Goal: Task Accomplishment & Management: Use online tool/utility

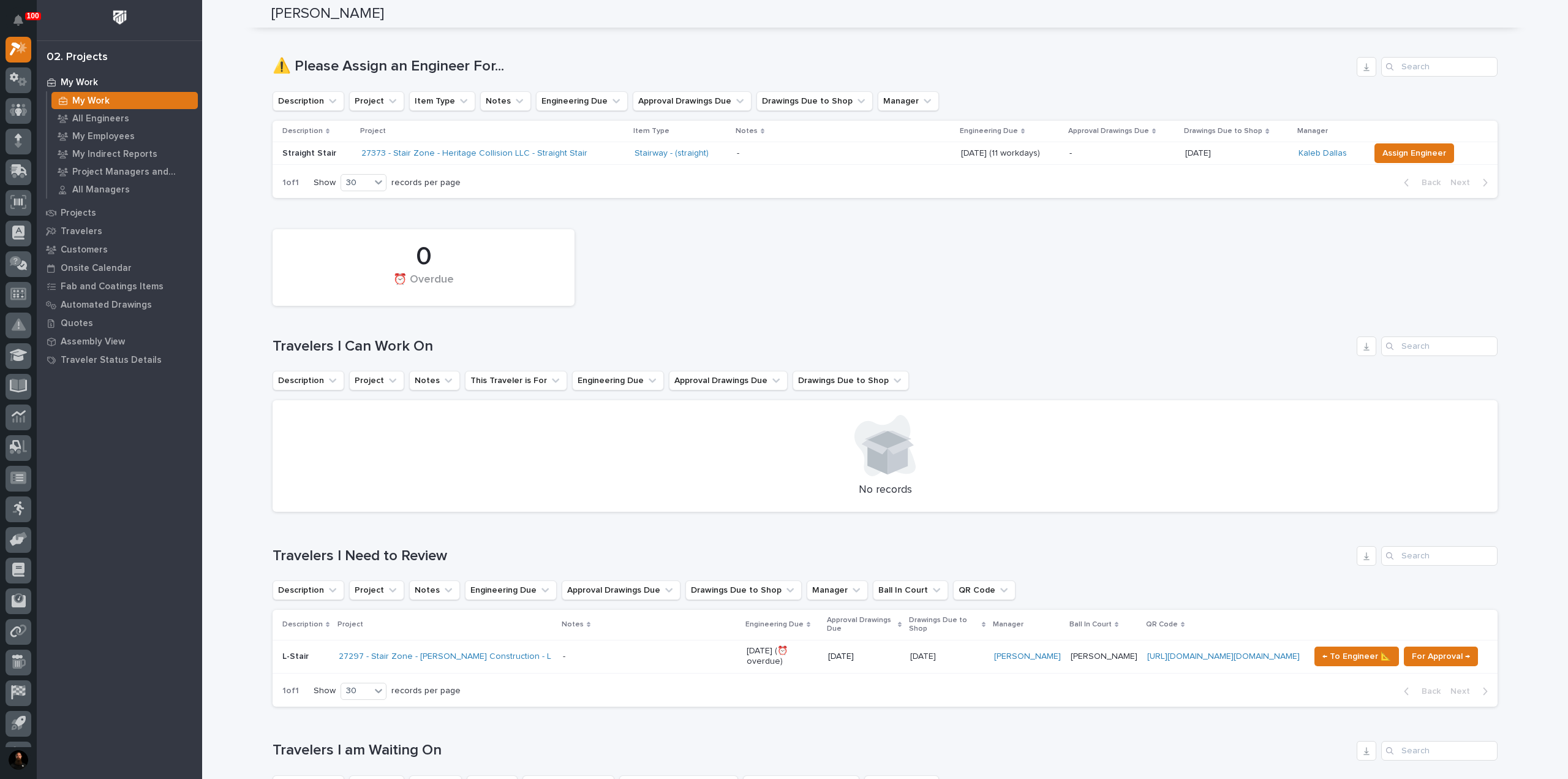
scroll to position [81, 0]
click at [112, 121] on p "All Engineers" at bounding box center [101, 119] width 57 height 11
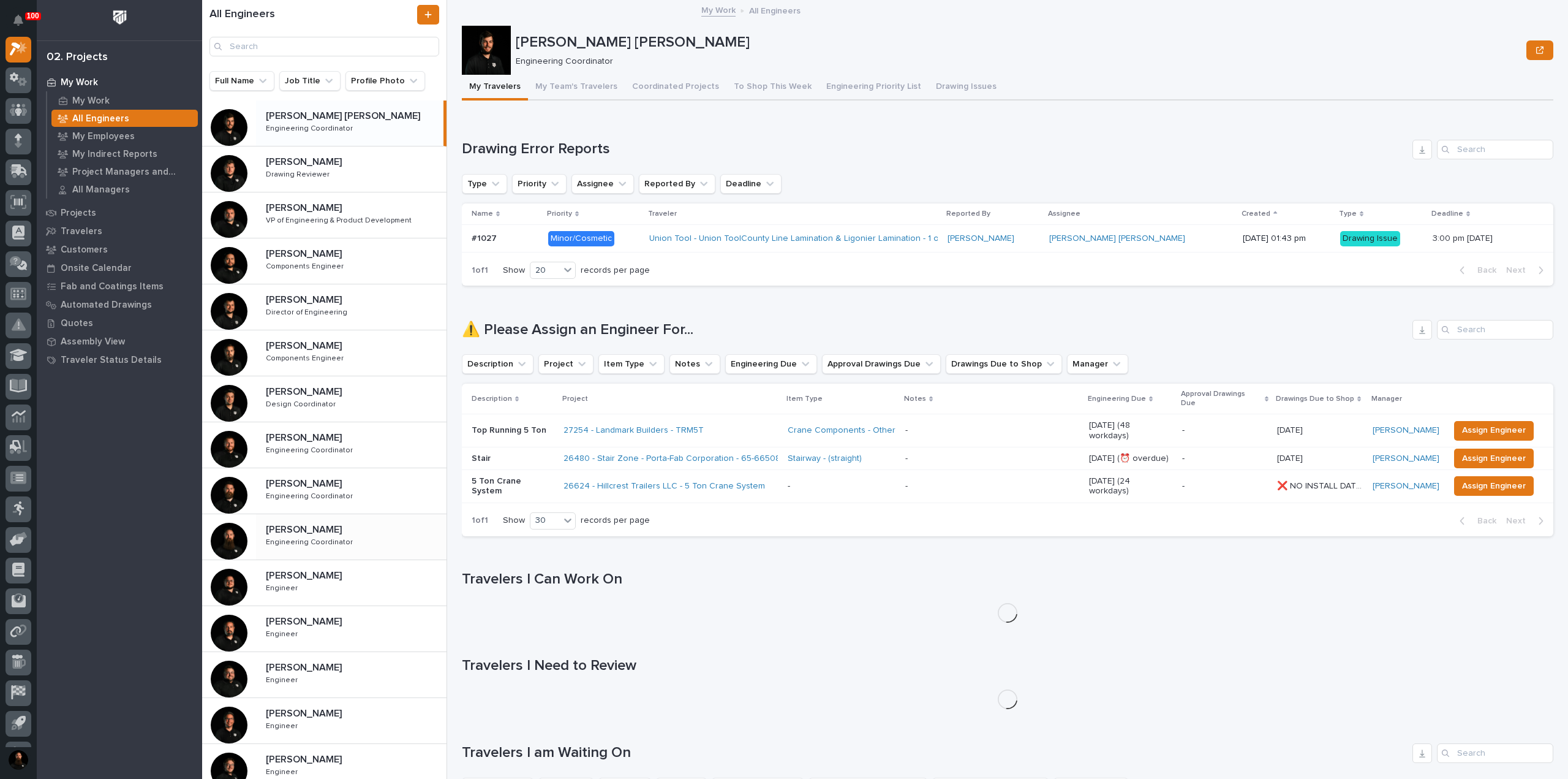
scroll to position [163, 0]
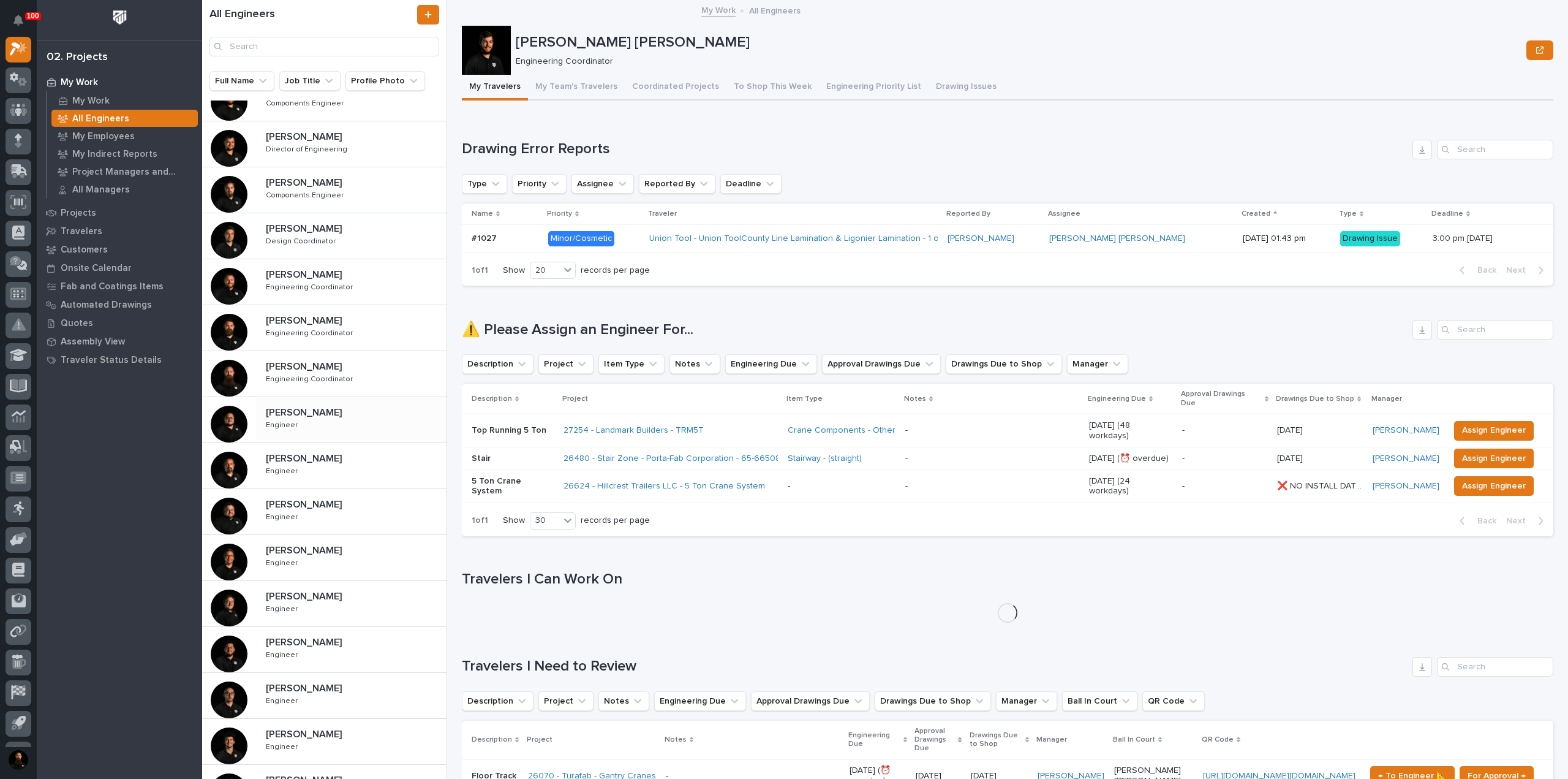
click at [337, 429] on div "Caleb Kaufman Caleb Kaufman Engineer Engineer" at bounding box center [351, 420] width 190 height 35
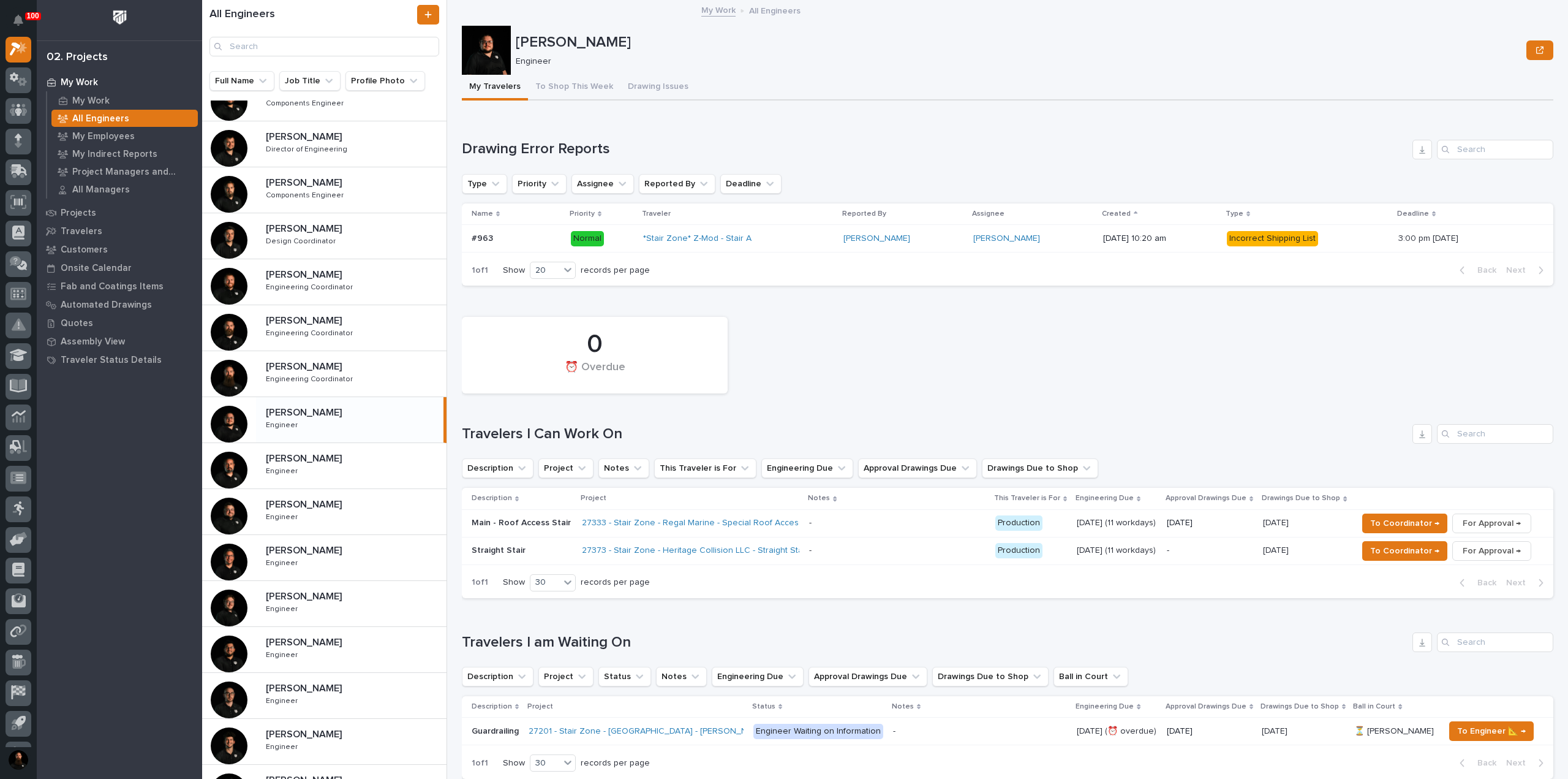
drag, startPoint x: 328, startPoint y: 635, endPoint x: 614, endPoint y: 641, distance: 286.1
click at [328, 635] on p "Juan Santillan" at bounding box center [305, 642] width 78 height 14
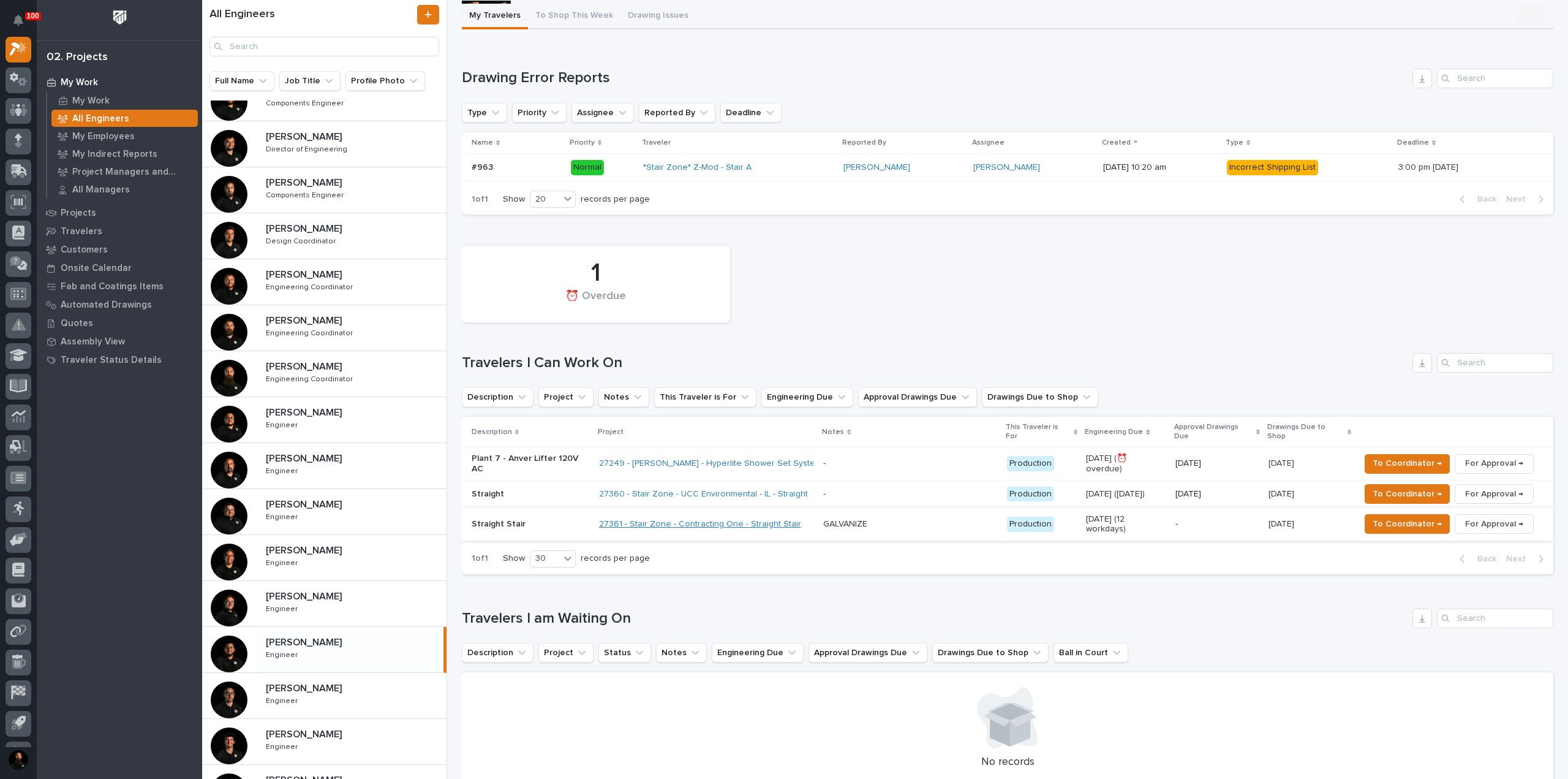
scroll to position [81, 0]
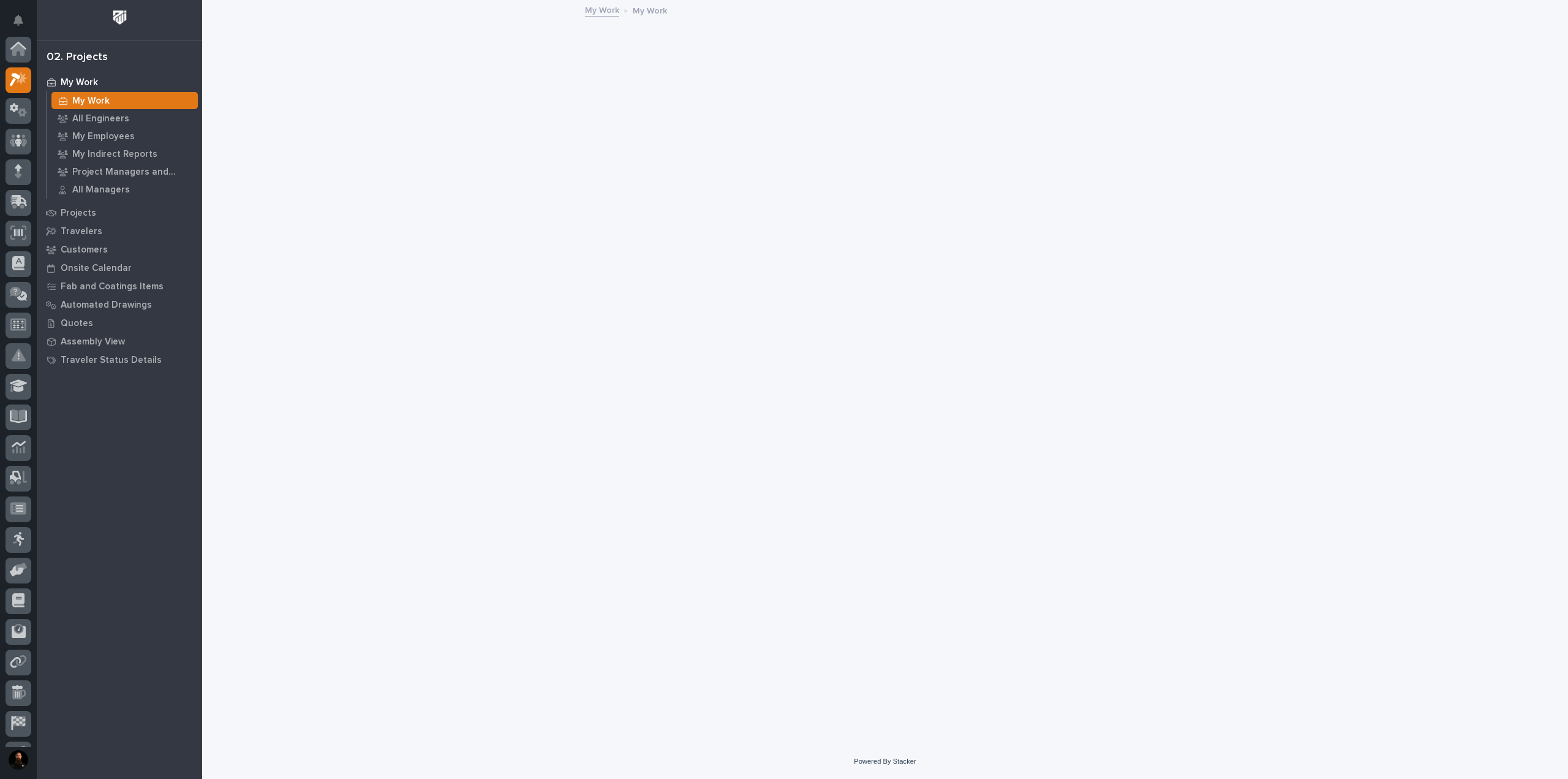
scroll to position [30, 0]
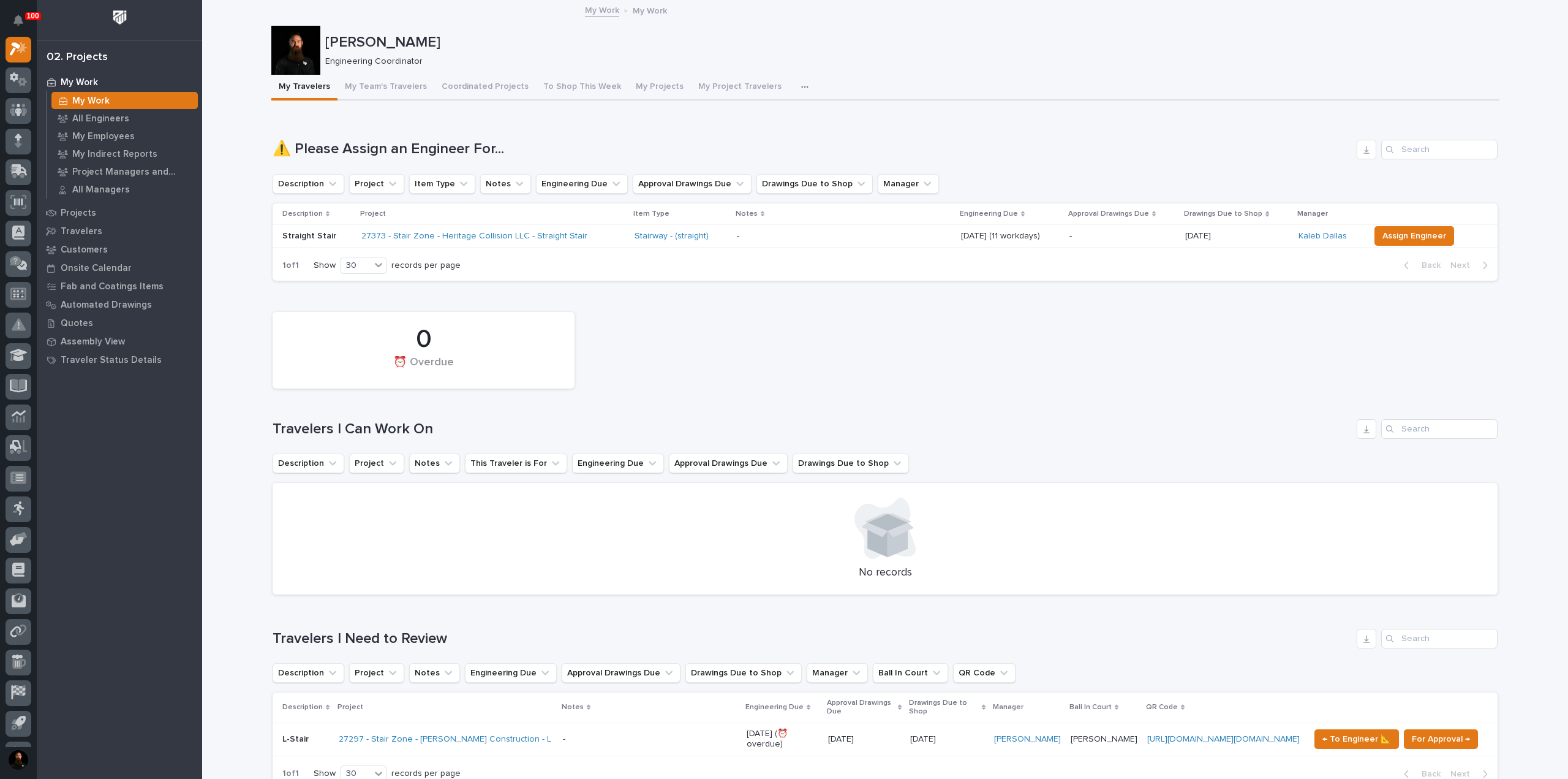
click at [303, 243] on div "Straight Stair" at bounding box center [317, 236] width 70 height 21
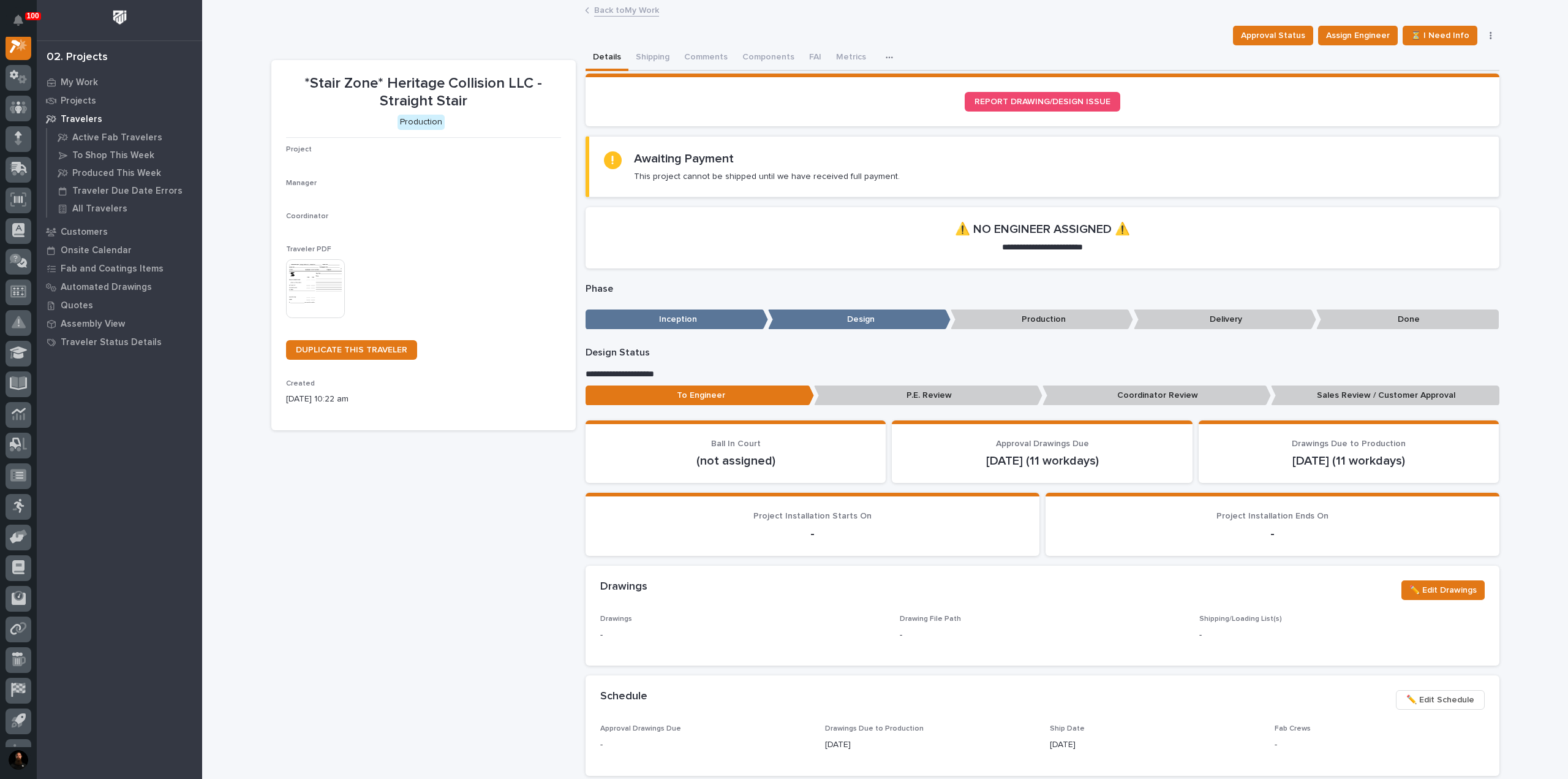
scroll to position [30, 0]
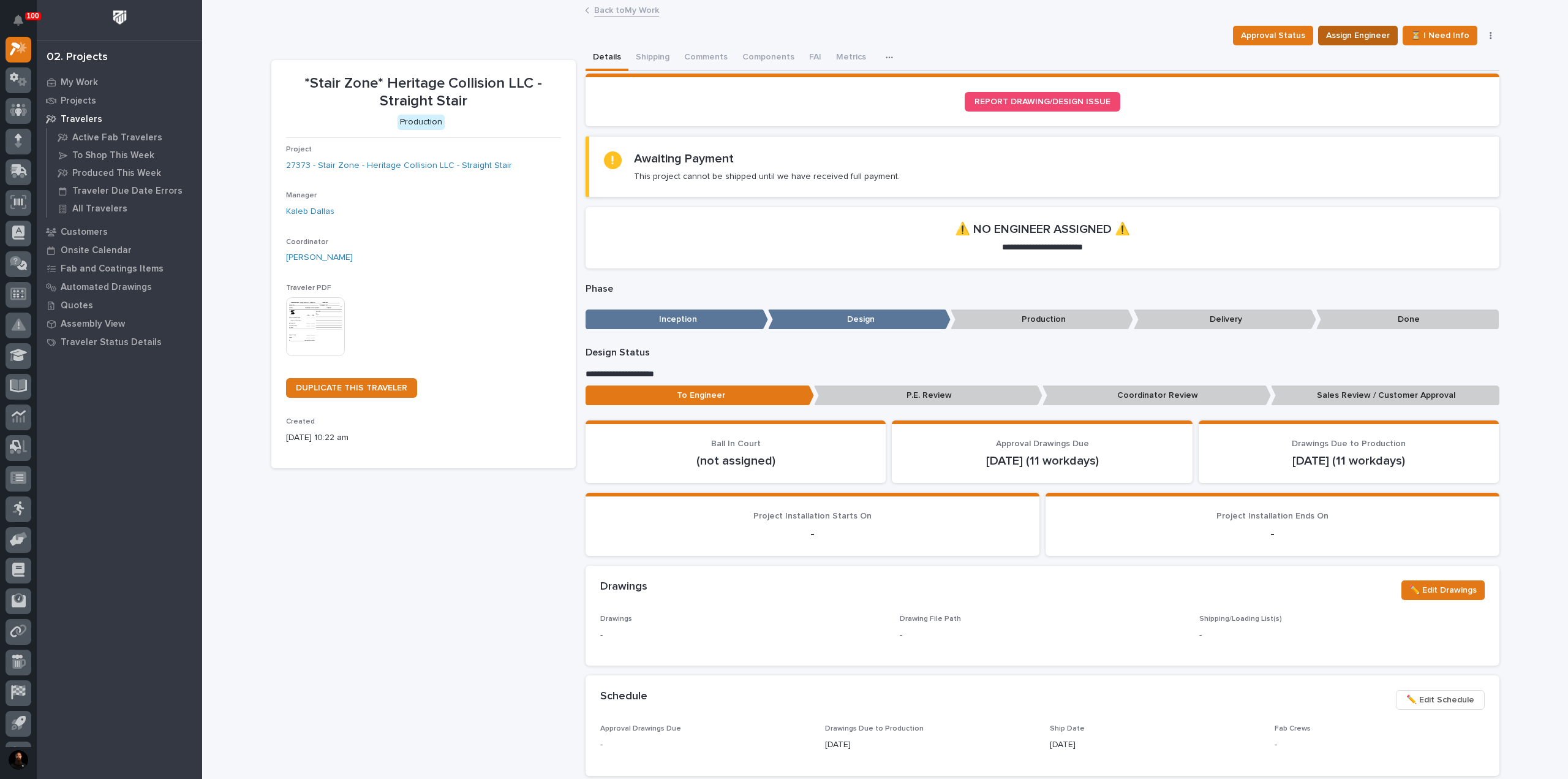
click at [1359, 35] on span "Assign Engineer" at bounding box center [1358, 35] width 64 height 15
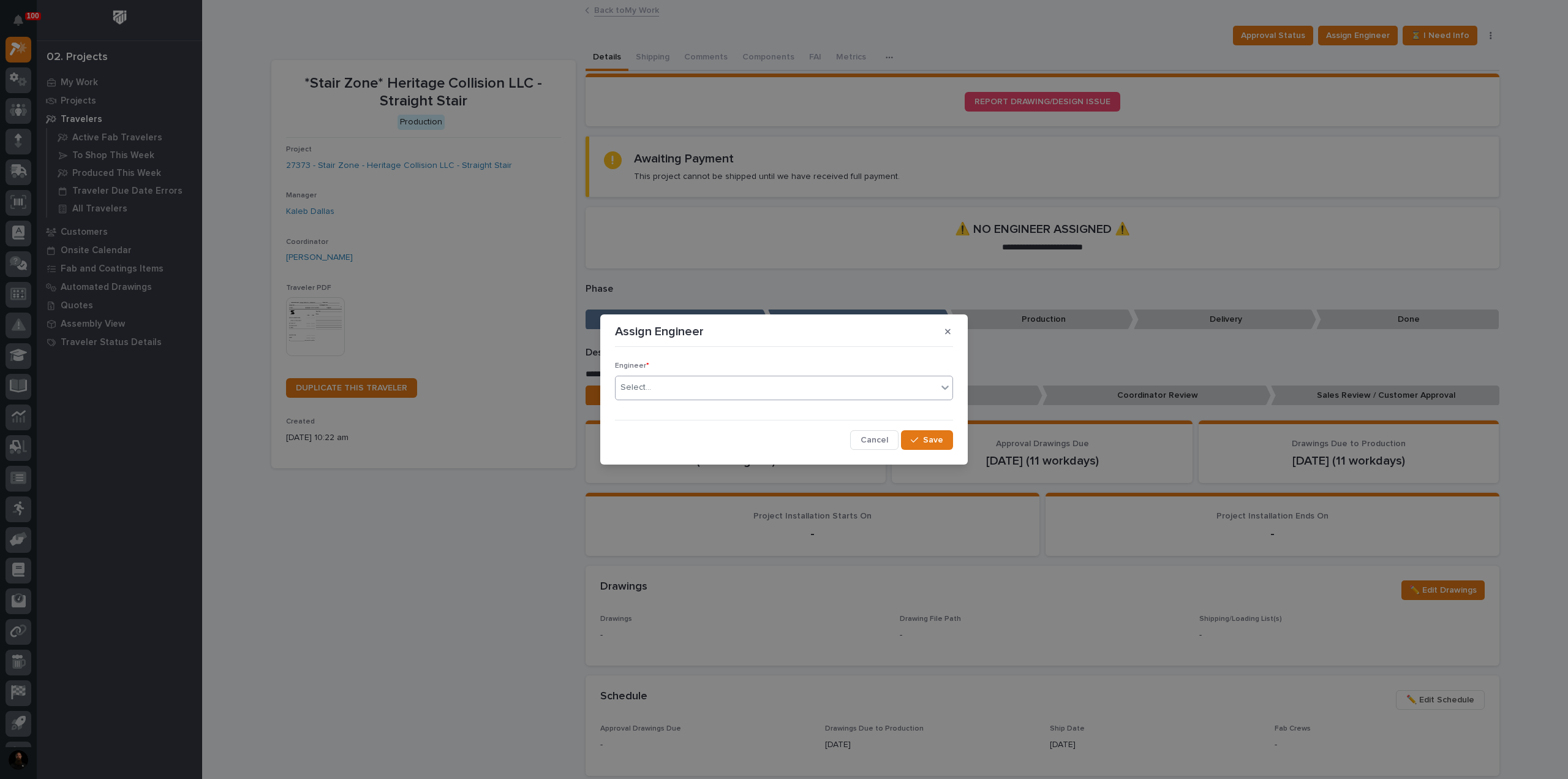
drag, startPoint x: 668, startPoint y: 388, endPoint x: 675, endPoint y: 387, distance: 7.1
click at [669, 388] on div "Select..." at bounding box center [777, 388] width 322 height 21
type input "*****"
click at [944, 442] on button "Save" at bounding box center [927, 441] width 52 height 20
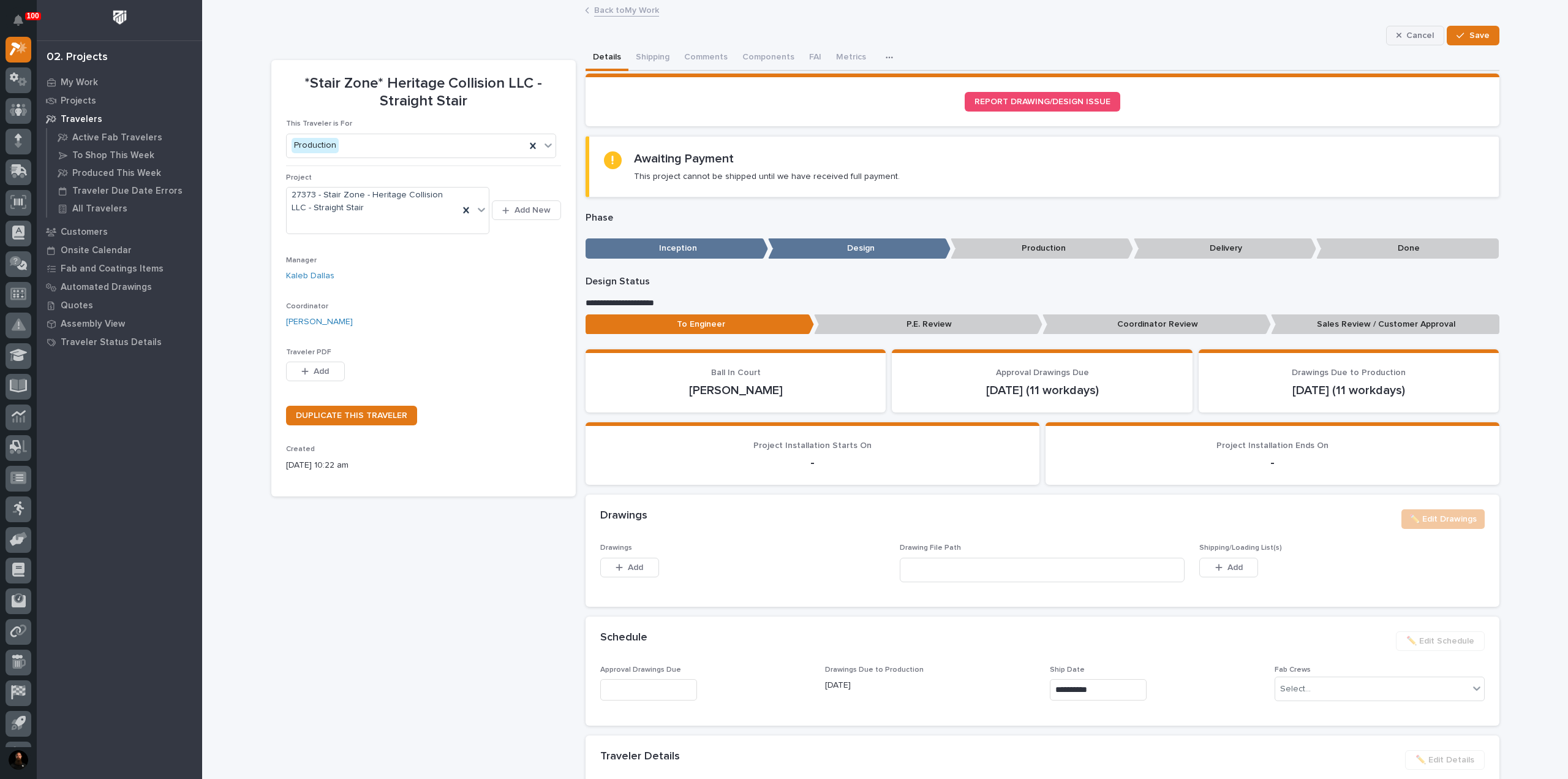
click at [1410, 40] on span "Cancel" at bounding box center [1420, 35] width 27 height 11
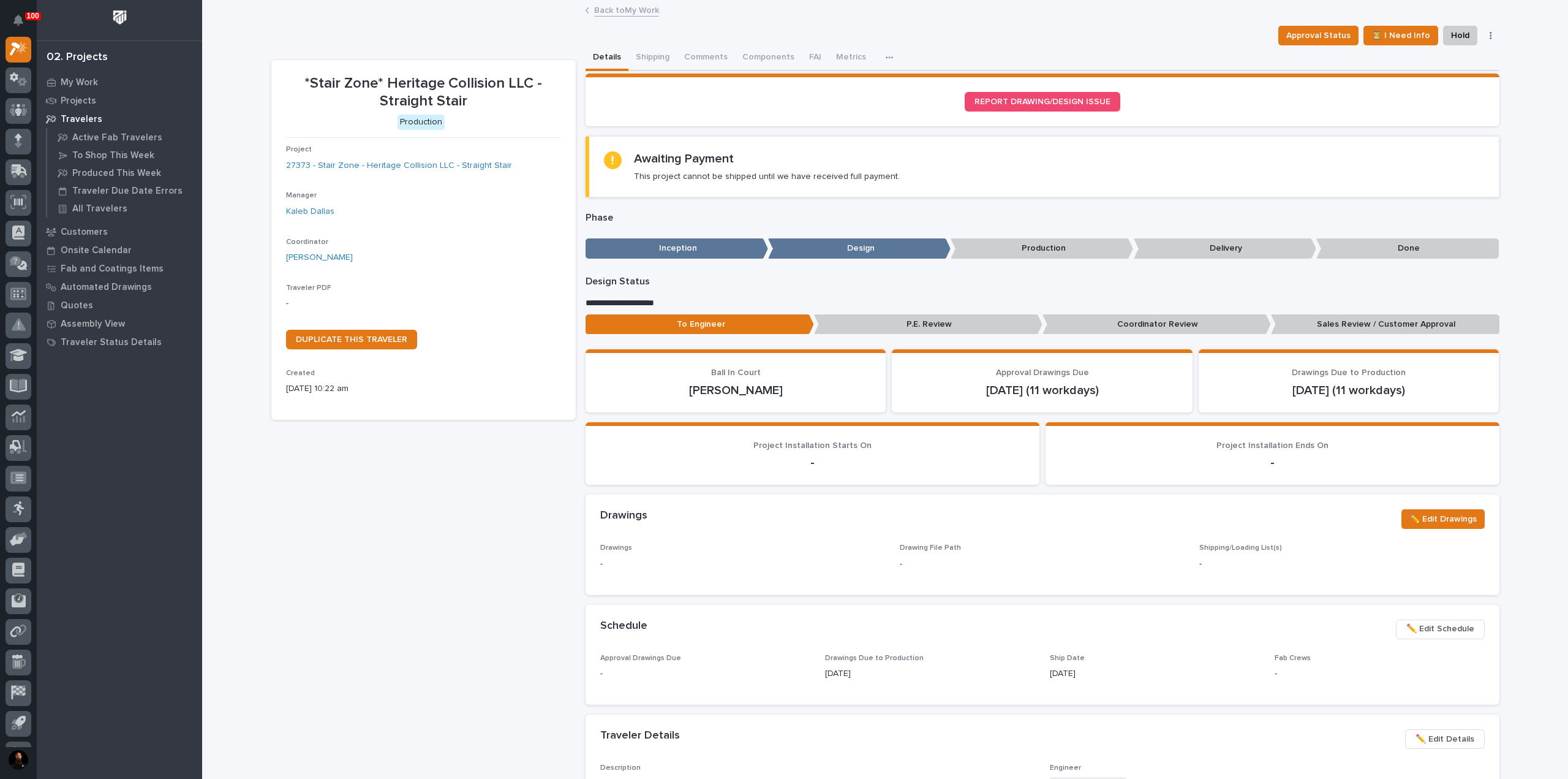
click at [1511, 81] on div "Loading... Saving… Loading... Saving… *Stair Zone* Heritage Collision LLC - Str…" at bounding box center [885, 688] width 1366 height 1375
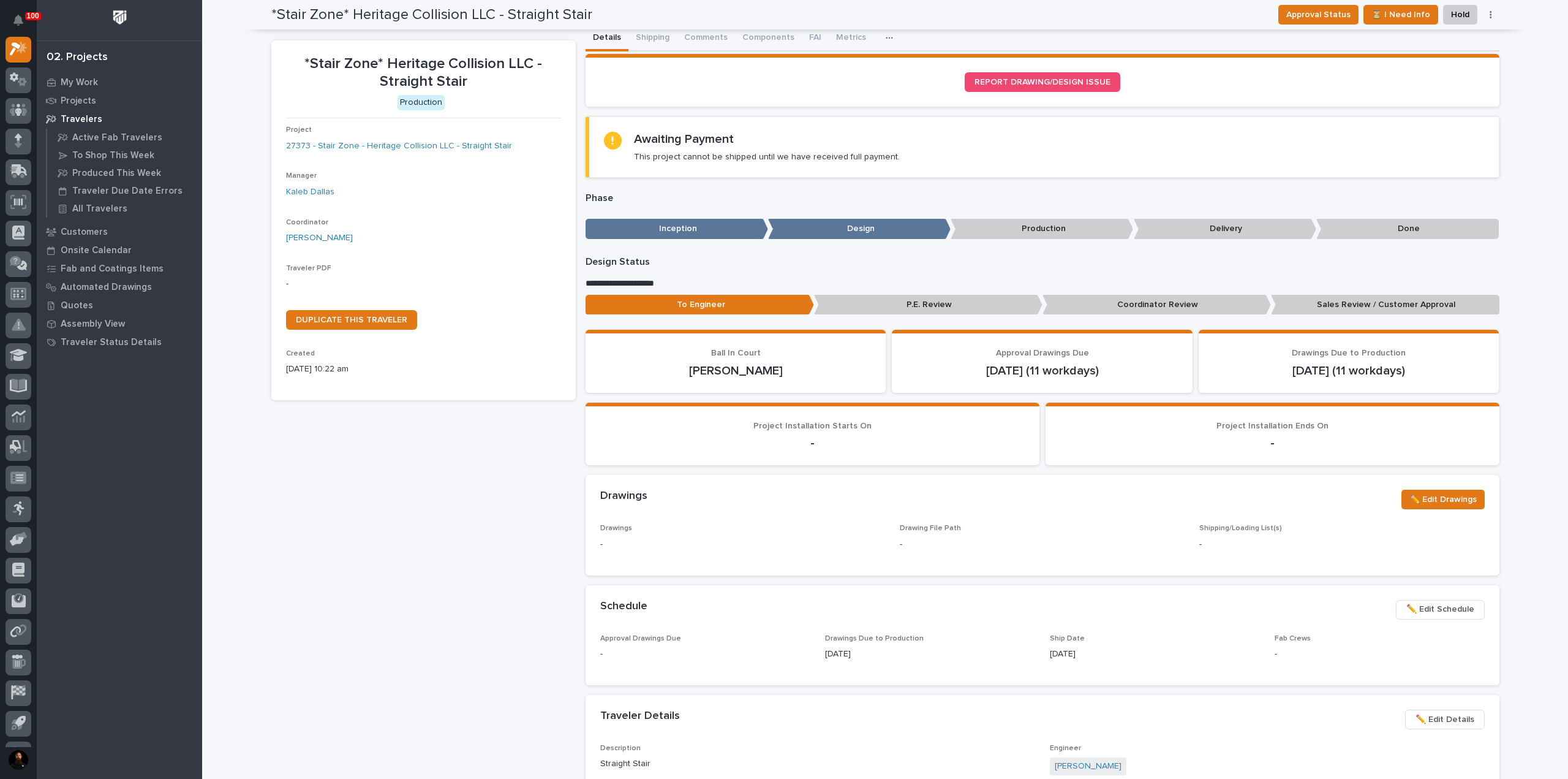
scroll to position [0, 0]
